Goal: Use online tool/utility: Utilize a website feature to perform a specific function

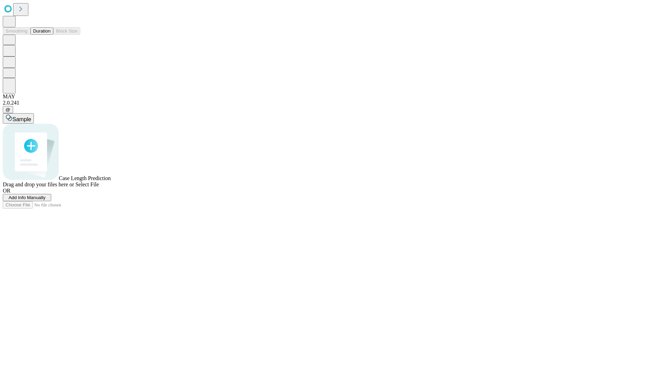
click at [51, 35] on button "Duration" at bounding box center [41, 30] width 23 height 7
click at [31, 116] on span "Sample" at bounding box center [21, 119] width 19 height 6
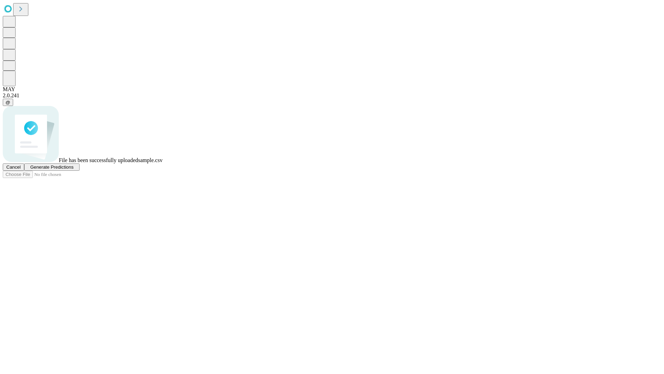
click at [73, 170] on span "Generate Predictions" at bounding box center [51, 166] width 43 height 5
